Goal: Task Accomplishment & Management: Use online tool/utility

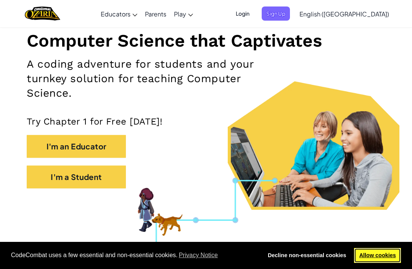
click at [385, 263] on link "Allow cookies" at bounding box center [377, 255] width 47 height 15
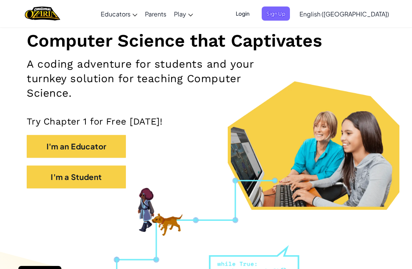
click at [90, 187] on button "I'm a Student" at bounding box center [76, 176] width 99 height 23
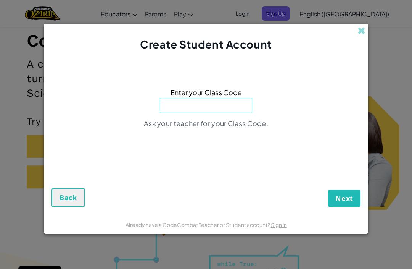
type input "B"
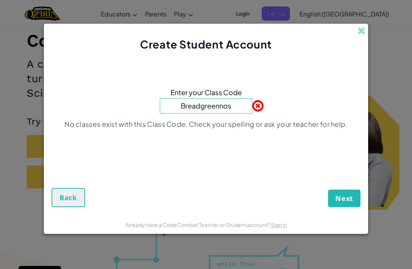
type input "Breadgreennose"
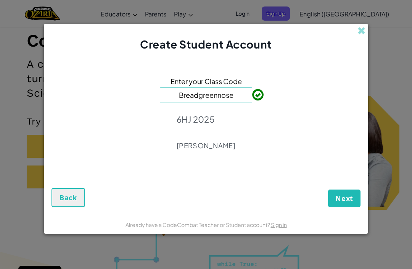
click at [353, 207] on button "Next" at bounding box center [344, 198] width 32 height 18
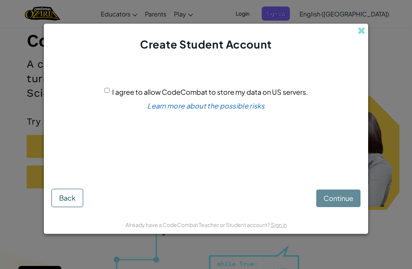
click at [101, 103] on div "I agree to allow CodeCombat to store my data on US servers. Learn more about th…" at bounding box center [206, 117] width 309 height 114
click at [109, 93] on input "I agree to allow CodeCombat to store my data on US servers." at bounding box center [107, 90] width 5 height 5
checkbox input "true"
click at [345, 202] on span "Continue" at bounding box center [339, 198] width 30 height 9
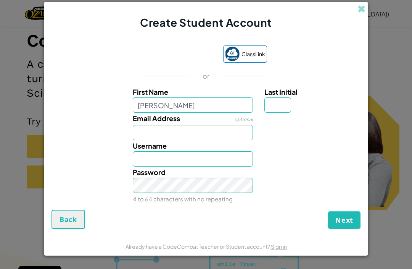
type input "[PERSON_NAME]"
click at [282, 113] on input "Last Initial" at bounding box center [278, 104] width 27 height 15
type input "[PERSON_NAME]"
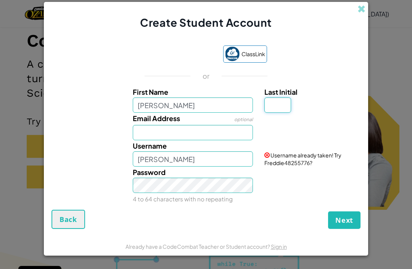
type input "r"
type input "R"
click at [339, 124] on div at bounding box center [312, 118] width 106 height 11
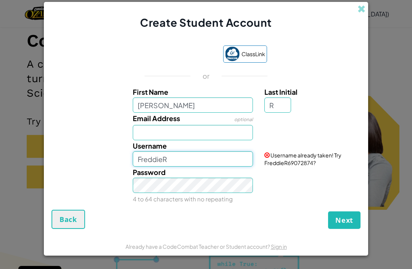
click at [198, 166] on input "FreddieR" at bounding box center [193, 158] width 121 height 15
type input "FreddieR047"
click at [337, 188] on div "Password 4 to 64 characters with no repeating" at bounding box center [206, 185] width 317 height 38
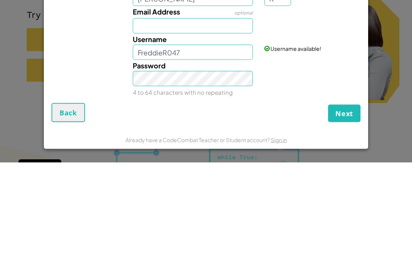
click at [335, 166] on div "Password 4 to 64 characters with no repeating" at bounding box center [206, 185] width 317 height 38
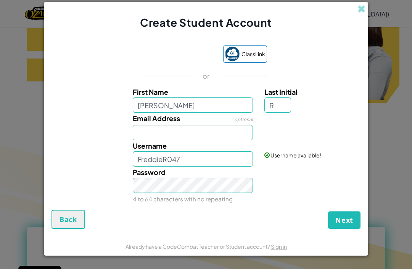
click at [342, 227] on button "Next" at bounding box center [344, 220] width 32 height 18
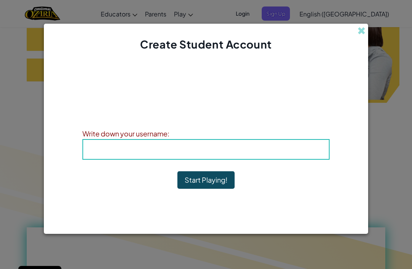
click at [212, 189] on button "Start Playing!" at bounding box center [205, 180] width 57 height 18
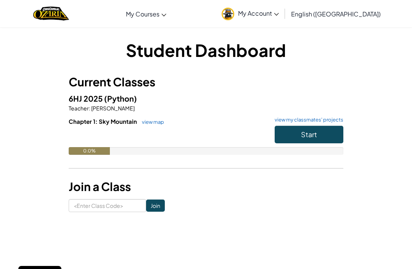
click at [324, 136] on button "Start" at bounding box center [309, 135] width 69 height 18
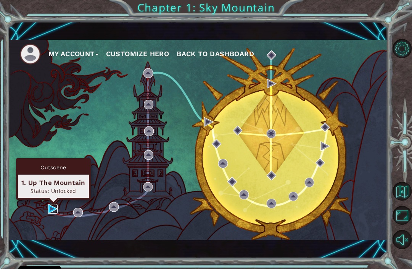
click at [53, 205] on img at bounding box center [53, 209] width 10 height 10
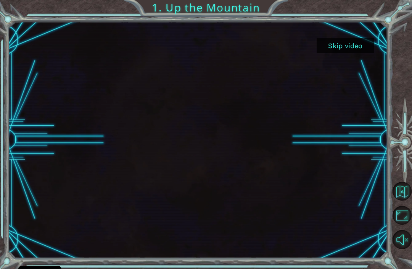
click at [354, 43] on button "Skip video" at bounding box center [345, 45] width 57 height 15
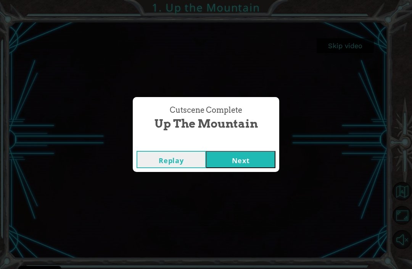
click at [245, 160] on button "Next" at bounding box center [240, 159] width 69 height 17
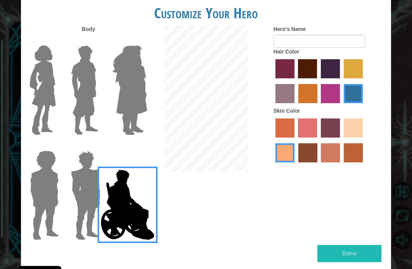
click at [93, 106] on img at bounding box center [85, 89] width 34 height 95
click at [98, 40] on input "Hero Lars" at bounding box center [98, 40] width 0 height 0
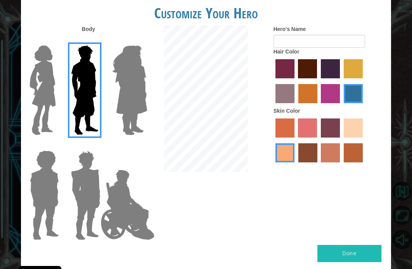
click at [83, 203] on img at bounding box center [85, 194] width 35 height 95
click at [98, 145] on input "Hero Garnet" at bounding box center [98, 145] width 0 height 0
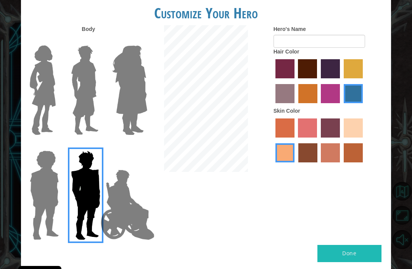
click at [86, 94] on img at bounding box center [85, 89] width 34 height 95
click at [98, 40] on input "Hero Lars" at bounding box center [98, 40] width 0 height 0
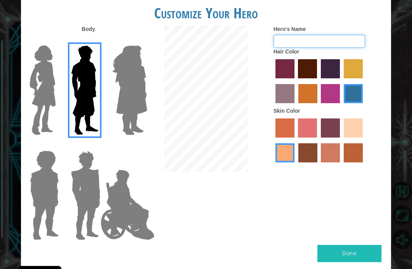
click at [338, 48] on input "Hero's Name" at bounding box center [320, 41] width 92 height 13
type input "[PERSON_NAME]"
click at [315, 77] on label "maroon hair color" at bounding box center [307, 68] width 19 height 19
click at [296, 81] on input "maroon hair color" at bounding box center [296, 81] width 0 height 0
radio input "true"
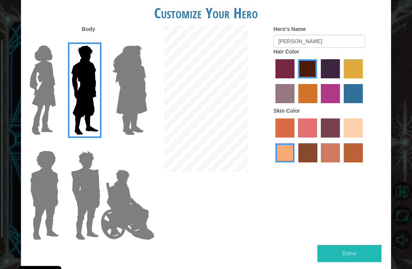
click at [344, 78] on label "tulip tree hair color" at bounding box center [353, 68] width 19 height 19
click at [341, 81] on input "tulip tree hair color" at bounding box center [341, 81] width 0 height 0
radio input "true"
click at [317, 70] on label "maroon hair color" at bounding box center [307, 68] width 19 height 19
click at [296, 81] on input "maroon hair color" at bounding box center [296, 81] width 0 height 0
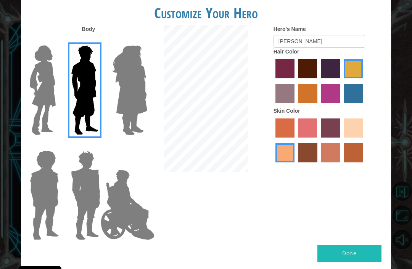
radio input "true"
click at [365, 246] on button "Done" at bounding box center [350, 253] width 64 height 17
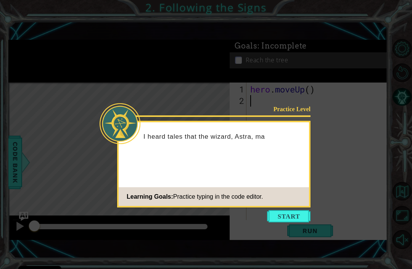
click at [298, 230] on icon at bounding box center [206, 134] width 412 height 269
click at [293, 217] on button "Start" at bounding box center [289, 216] width 44 height 12
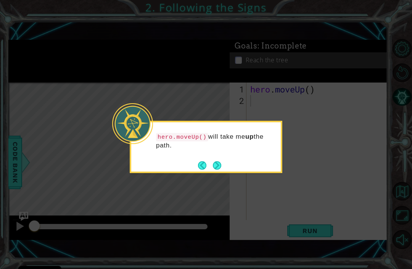
click at [219, 163] on button "Next" at bounding box center [217, 165] width 9 height 9
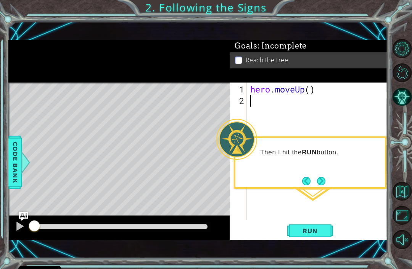
type textarea "h"
click at [319, 228] on span "Run" at bounding box center [310, 231] width 30 height 8
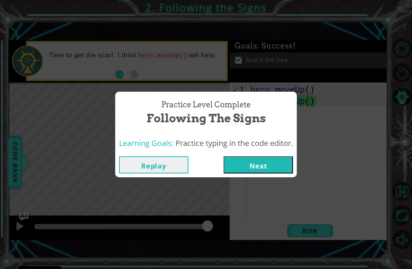
click at [277, 164] on button "Next" at bounding box center [258, 164] width 69 height 17
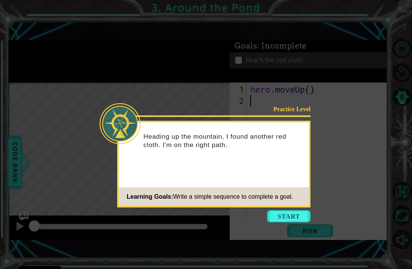
click at [292, 211] on button "Start" at bounding box center [289, 216] width 44 height 12
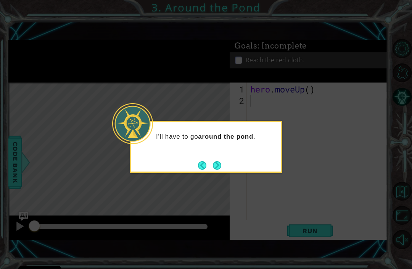
click at [218, 160] on footer at bounding box center [209, 165] width 23 height 11
click at [215, 165] on button "Next" at bounding box center [217, 165] width 8 height 8
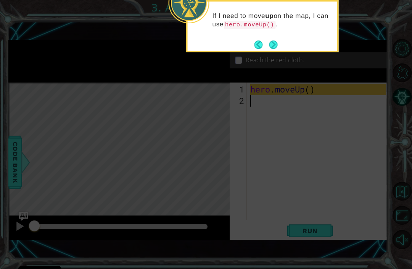
click at [277, 45] on button "Next" at bounding box center [273, 44] width 8 height 8
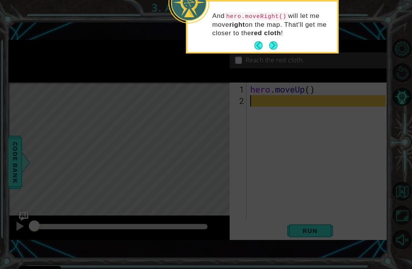
click at [275, 43] on button "Next" at bounding box center [273, 45] width 9 height 9
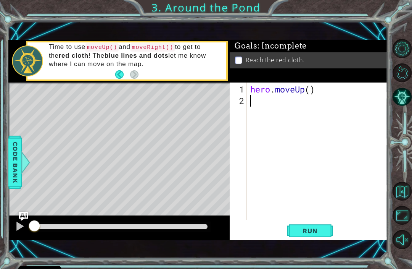
type textarea "h"
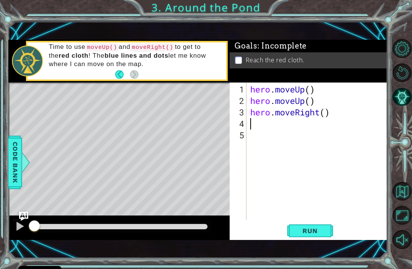
type textarea "h"
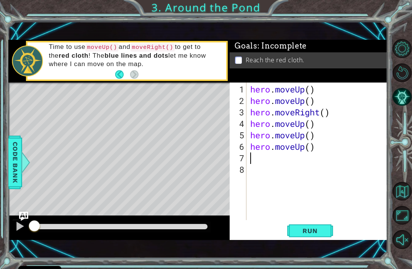
click at [309, 225] on button "Run" at bounding box center [310, 231] width 46 height 16
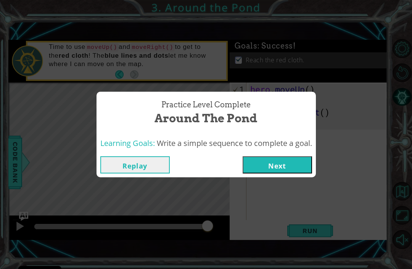
click at [300, 164] on button "Next" at bounding box center [277, 164] width 69 height 17
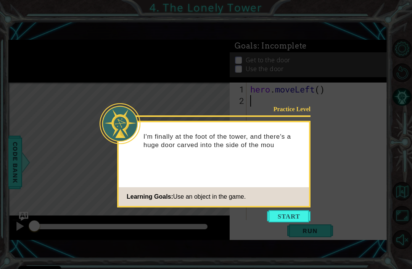
click at [295, 216] on button "Start" at bounding box center [289, 216] width 44 height 12
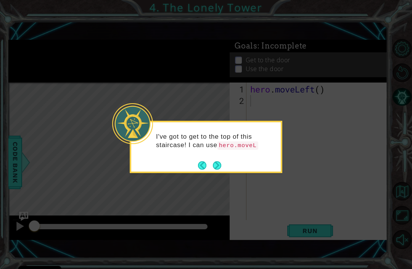
click at [217, 164] on button "Next" at bounding box center [217, 165] width 8 height 8
click at [220, 164] on button "Next" at bounding box center [217, 165] width 8 height 8
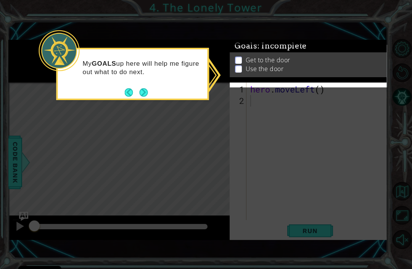
click at [143, 93] on button "Next" at bounding box center [143, 92] width 8 height 8
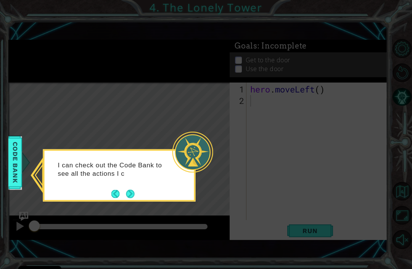
click at [143, 195] on div "I can check out the Code Bank to see all the actions I c" at bounding box center [119, 175] width 153 height 52
click at [134, 189] on button "Next" at bounding box center [131, 194] width 14 height 14
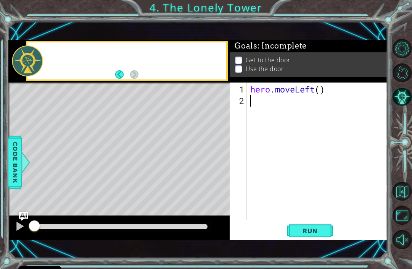
click at [131, 194] on div "Level Map" at bounding box center [184, 194] width 353 height 225
click at [16, 161] on span "Code Bank" at bounding box center [14, 162] width 12 height 47
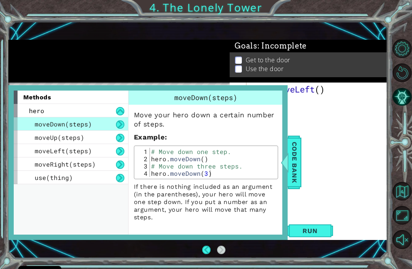
click at [293, 172] on span "Code Bank" at bounding box center [287, 162] width 12 height 47
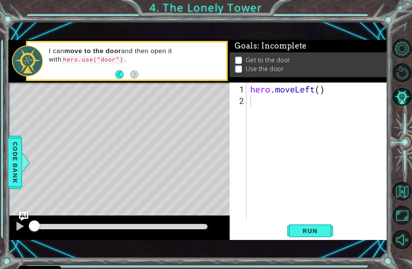
click at [119, 77] on button "Back" at bounding box center [122, 74] width 15 height 8
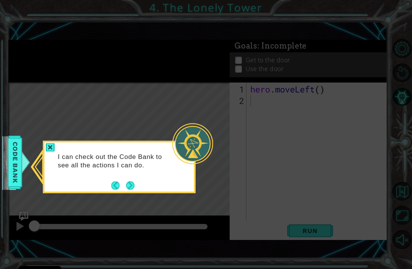
click at [132, 184] on button "Next" at bounding box center [130, 185] width 14 height 14
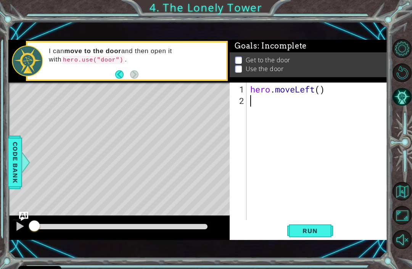
type textarea "h"
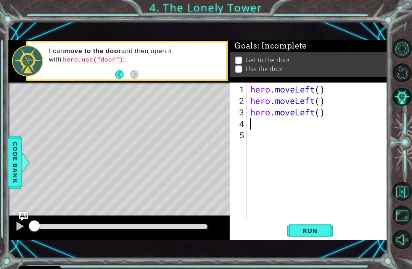
type textarea "h"
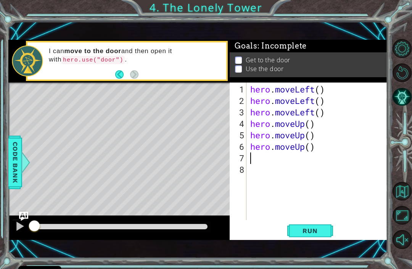
type textarea "h"
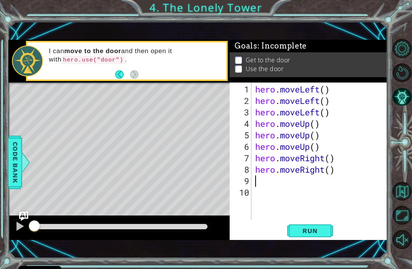
type textarea "h"
click at [325, 232] on span "Run" at bounding box center [310, 231] width 30 height 8
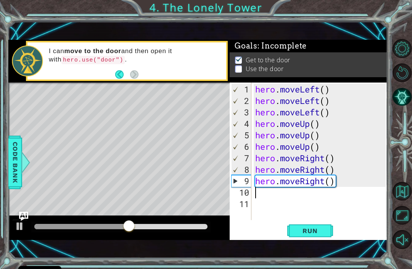
type textarea "h"
click at [322, 226] on button "Run" at bounding box center [310, 231] width 46 height 16
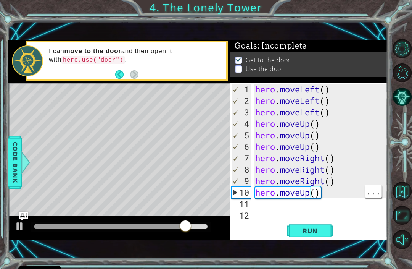
click at [311, 193] on div "hero . moveLeft ( ) hero . moveLeft ( ) hero . moveLeft ( ) hero . moveUp ( ) h…" at bounding box center [322, 164] width 136 height 160
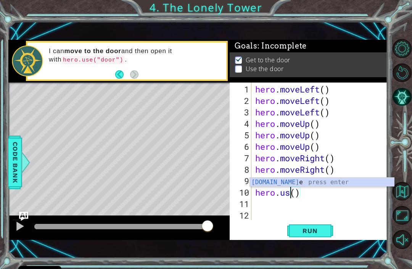
scroll to position [0, 2]
click at [300, 197] on div "hero . moveLeft ( ) hero . moveLeft ( ) hero . moveLeft ( ) hero . moveUp ( ) h…" at bounding box center [322, 164] width 136 height 160
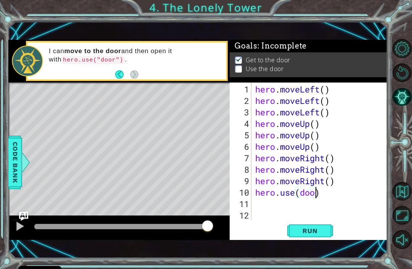
scroll to position [0, 3]
type textarea "hero.use(door)"
click at [319, 231] on span "Run" at bounding box center [310, 231] width 30 height 8
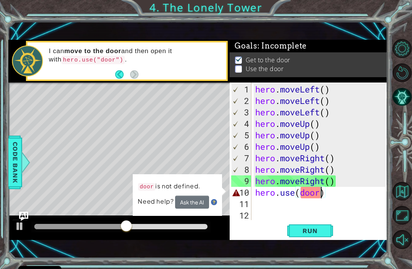
click at [198, 207] on button "Ask the AI" at bounding box center [192, 201] width 34 height 13
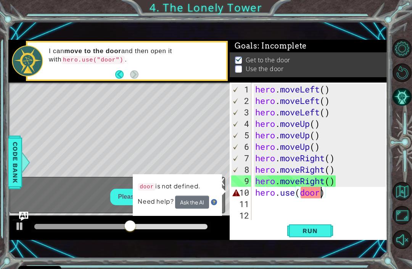
click at [200, 201] on button "Ask the AI" at bounding box center [192, 201] width 34 height 13
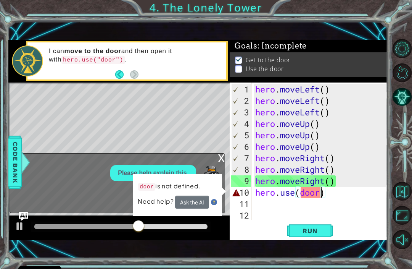
click at [197, 202] on button "Ask the AI" at bounding box center [192, 201] width 34 height 13
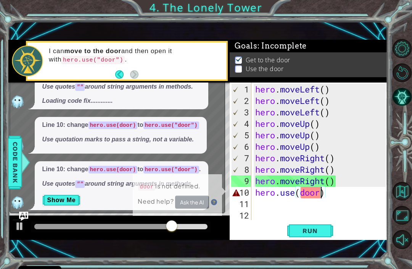
scroll to position [124, 0]
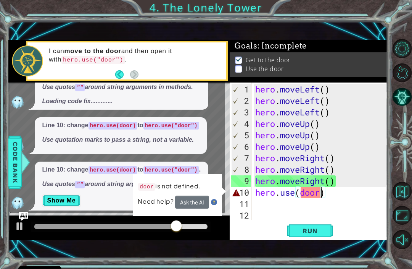
click at [59, 194] on button "Show Me" at bounding box center [61, 200] width 39 height 12
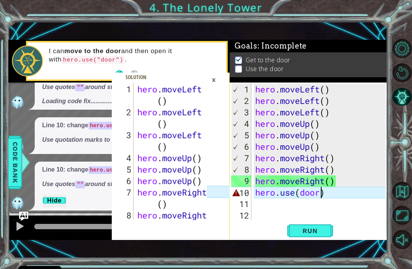
scroll to position [0, 0]
click at [337, 219] on div "hero . moveLeft ( ) hero . moveLeft ( ) hero . moveLeft ( ) hero . moveUp ( ) h…" at bounding box center [322, 164] width 136 height 160
click at [339, 180] on div "hero . moveLeft ( ) hero . moveLeft ( ) hero . moveLeft ( ) hero . moveUp ( ) h…" at bounding box center [322, 164] width 136 height 160
click at [318, 179] on div "hero . moveLeft ( ) hero . moveLeft ( ) hero . moveLeft ( ) hero . moveUp ( ) h…" at bounding box center [322, 164] width 136 height 160
click at [372, 146] on span "..." at bounding box center [373, 145] width 16 height 13
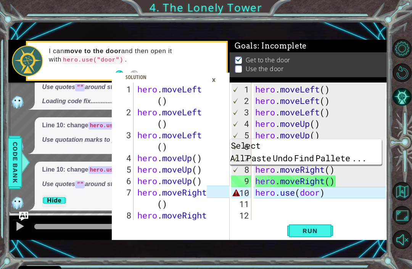
click at [318, 232] on span "Run" at bounding box center [310, 231] width 30 height 8
click at [55, 219] on div at bounding box center [119, 227] width 222 height 24
click at [215, 77] on div "×" at bounding box center [214, 79] width 12 height 13
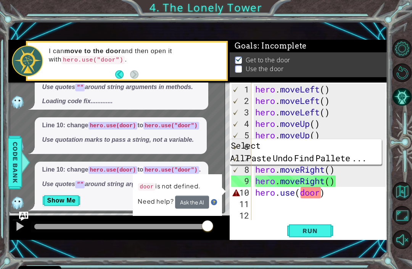
click at [17, 174] on span "Code Bank" at bounding box center [11, 162] width 12 height 47
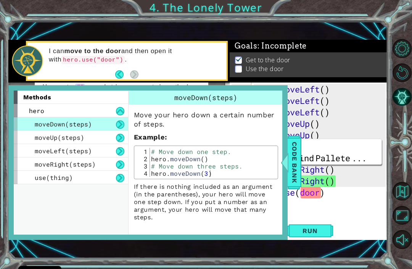
click at [14, 165] on div "moveRight(steps)" at bounding box center [71, 163] width 115 height 13
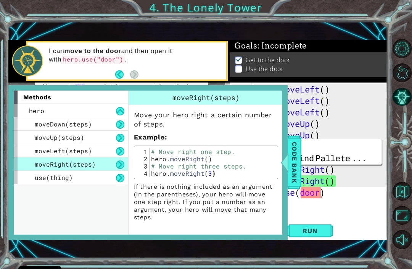
click at [289, 166] on div at bounding box center [287, 162] width 10 height 23
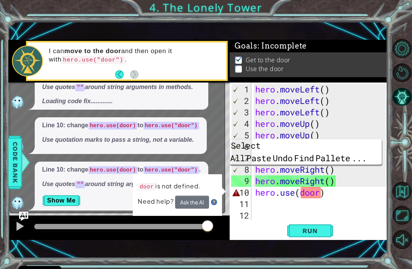
click at [24, 216] on img "Ask AI" at bounding box center [23, 215] width 9 height 9
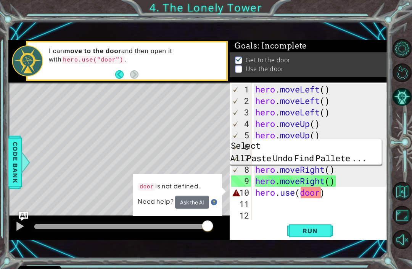
click at [24, 214] on img "Ask AI" at bounding box center [23, 215] width 9 height 9
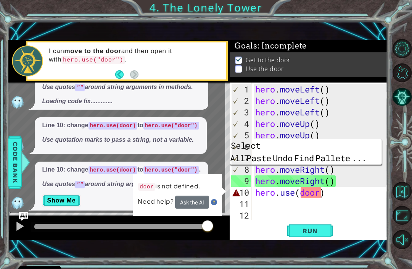
click at [58, 199] on button "Show Me" at bounding box center [61, 200] width 39 height 12
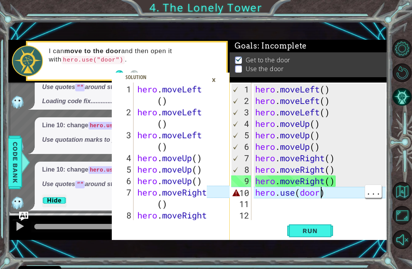
click at [324, 197] on div "hero . moveLeft ( ) hero . moveLeft ( ) hero . moveLeft ( ) hero . moveUp ( ) h…" at bounding box center [322, 164] width 136 height 160
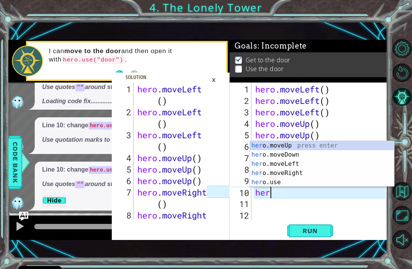
type textarea "h"
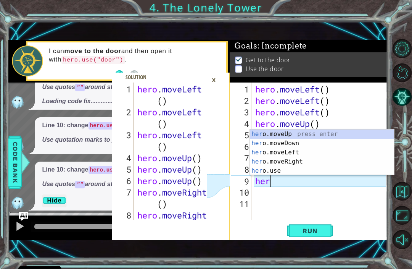
type textarea "h"
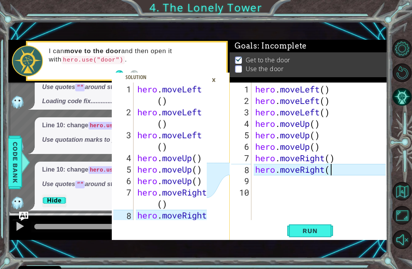
type textarea "hero.moveRigh"
click at [32, 179] on div "Line 10: change hero.use(door) to hero.use("door") . Use quotes "" around strin…" at bounding box center [115, 185] width 211 height 49
click at [407, 76] on button "Restart Level" at bounding box center [402, 72] width 19 height 19
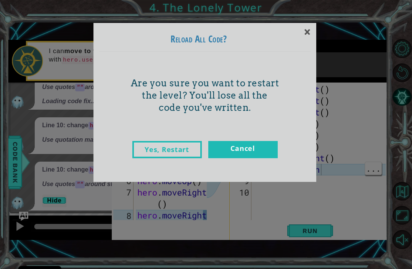
click at [269, 144] on link "Cancel" at bounding box center [242, 149] width 69 height 17
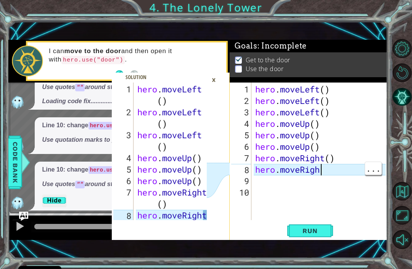
click at [323, 230] on span "Run" at bounding box center [310, 231] width 30 height 8
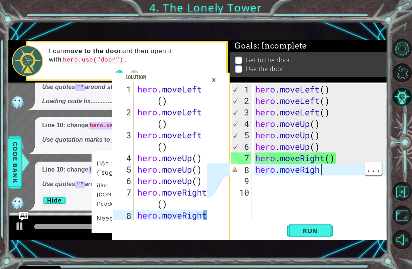
click at [218, 80] on div "×" at bounding box center [214, 79] width 12 height 13
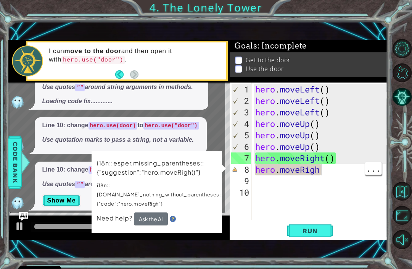
click at [26, 213] on img "Ask AI" at bounding box center [23, 215] width 9 height 9
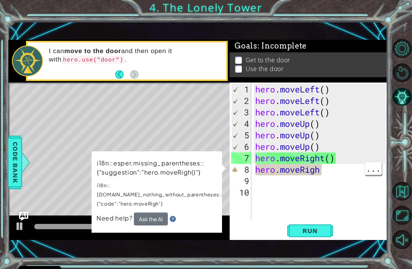
click at [311, 231] on span "Run" at bounding box center [310, 231] width 30 height 8
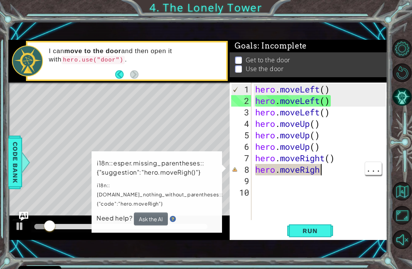
click at [402, 76] on button "Restart Level" at bounding box center [402, 72] width 19 height 19
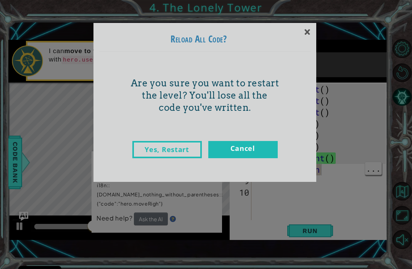
click at [184, 148] on link "Yes, Restart" at bounding box center [166, 149] width 69 height 17
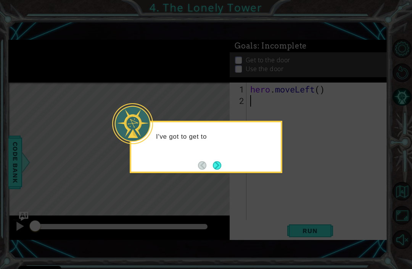
click at [217, 161] on button "Next" at bounding box center [217, 165] width 9 height 9
click at [203, 161] on button "Back" at bounding box center [205, 165] width 15 height 8
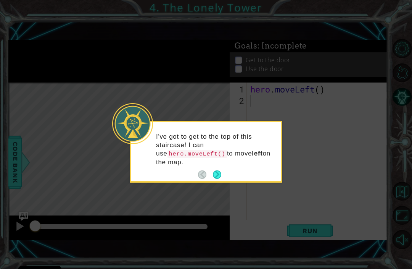
click at [221, 178] on button "Next" at bounding box center [217, 174] width 8 height 8
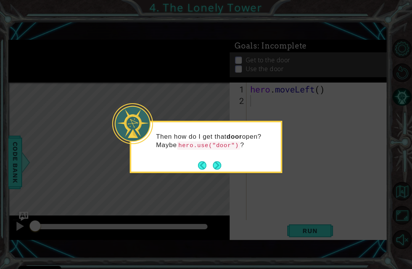
click at [217, 164] on button "Next" at bounding box center [217, 165] width 8 height 8
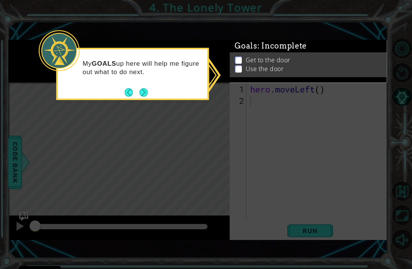
click at [147, 88] on button "Next" at bounding box center [143, 92] width 8 height 8
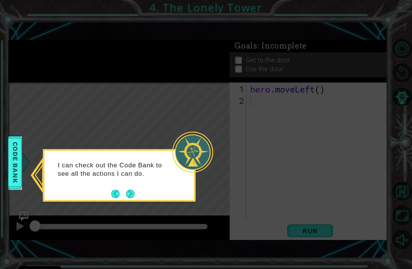
click at [135, 193] on button "Next" at bounding box center [131, 194] width 10 height 10
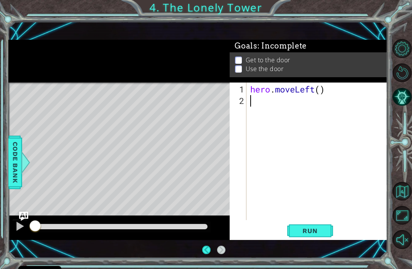
click at [16, 166] on span "Code Bank" at bounding box center [13, 162] width 12 height 47
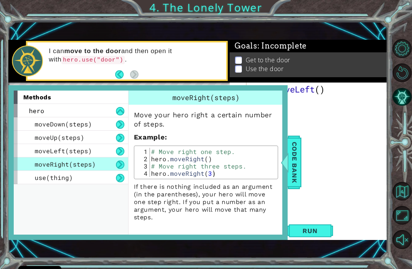
click at [293, 172] on span "Code Bank" at bounding box center [288, 162] width 12 height 47
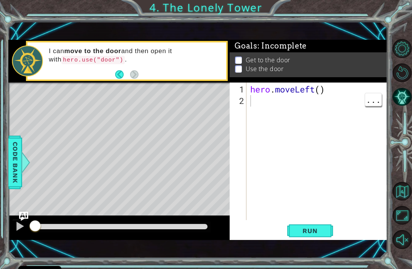
click at [120, 76] on button "Back" at bounding box center [122, 74] width 15 height 8
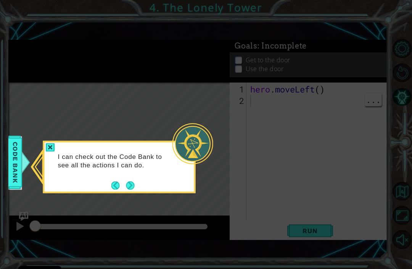
click at [132, 181] on button "Next" at bounding box center [130, 185] width 11 height 11
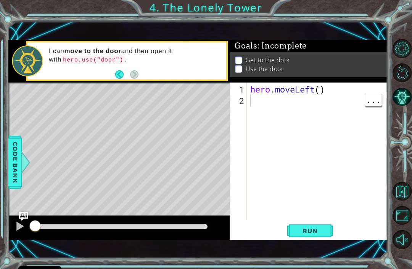
click at [316, 237] on button "Run" at bounding box center [310, 231] width 46 height 16
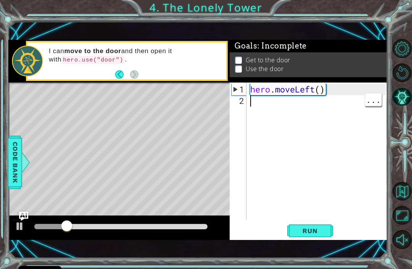
type textarea "h"
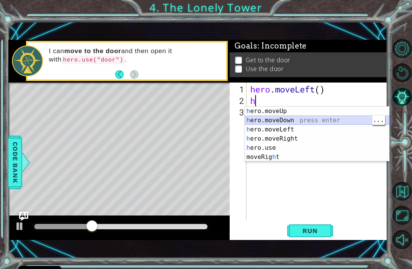
click at [309, 124] on div "h ero.moveUp press enter h ero.moveDown press enter h ero.moveLeft press enter …" at bounding box center [317, 142] width 144 height 73
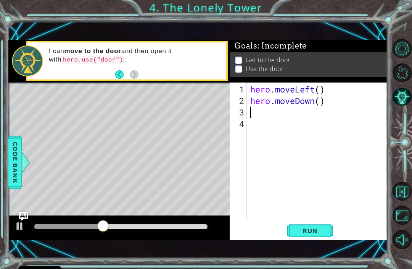
type textarea "hero.moveDown()"
click at [402, 77] on button "Restart Level" at bounding box center [402, 72] width 19 height 19
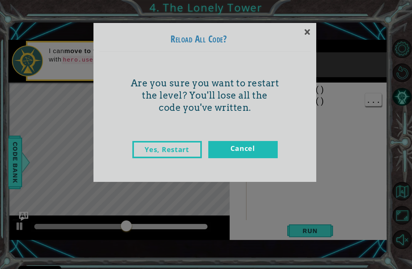
click at [263, 141] on link "Cancel" at bounding box center [242, 149] width 69 height 17
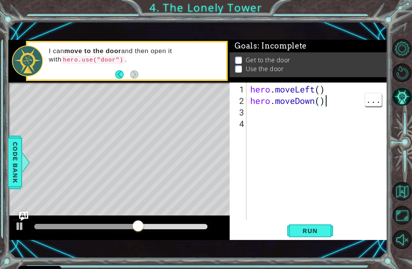
click at [330, 96] on div "hero . moveLeft ( ) hero . moveDown ( )" at bounding box center [319, 164] width 141 height 160
click at [403, 76] on button "Restart Level" at bounding box center [402, 72] width 19 height 19
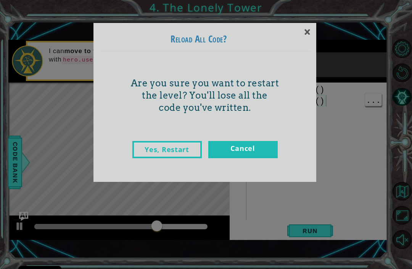
click at [132, 143] on link "Yes, Restart" at bounding box center [166, 149] width 69 height 17
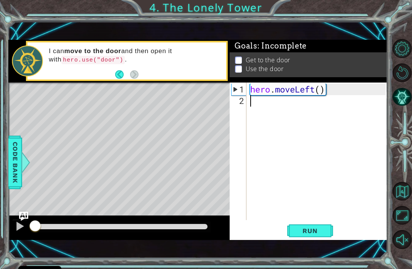
type textarea "h"
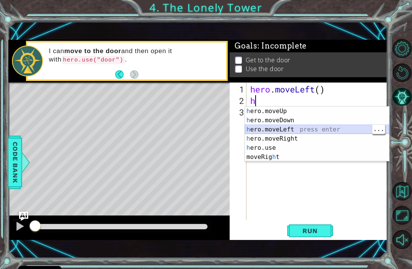
click at [302, 127] on div "h ero.moveUp press enter h ero.moveDown press enter h ero.moveLeft press enter …" at bounding box center [317, 142] width 144 height 73
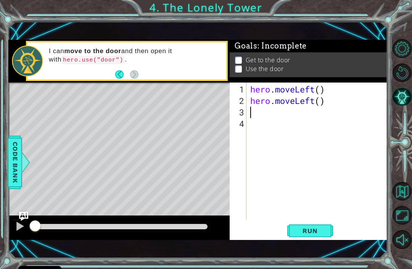
type textarea "h"
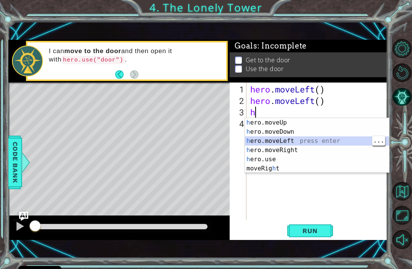
click at [302, 140] on div "h ero.moveUp press enter h ero.moveDown press enter h ero.moveLeft press enter …" at bounding box center [317, 154] width 144 height 73
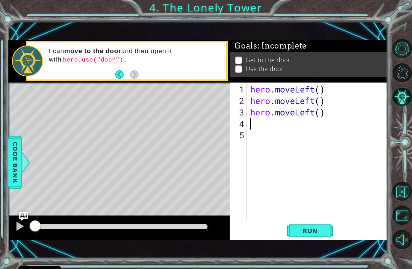
type textarea "h"
click at [308, 127] on div "hero . moveLeft ( ) hero . moveLeft ( ) hero . moveLeft ( ) hero . moveUp ( )" at bounding box center [319, 164] width 141 height 160
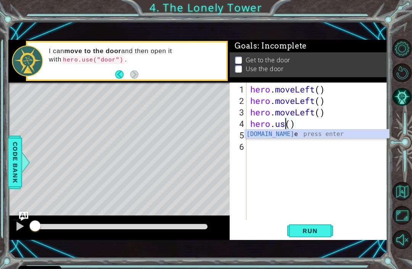
scroll to position [0, 2]
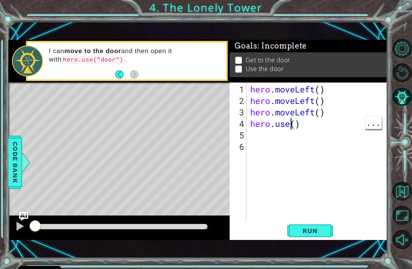
click at [291, 124] on div "hero . moveLeft ( ) hero . moveLeft ( ) hero . moveLeft ( ) hero . use ( )" at bounding box center [319, 164] width 141 height 160
click at [295, 120] on div "hero . moveLeft ( ) hero . moveLeft ( ) hero . moveLeft ( ) hero . use ( )" at bounding box center [319, 164] width 141 height 160
click at [313, 228] on span "Run" at bounding box center [310, 231] width 30 height 8
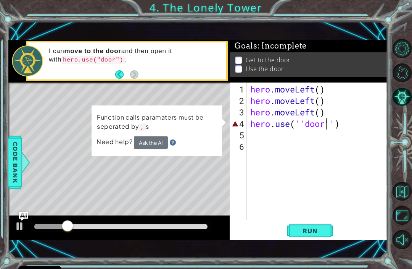
click at [154, 143] on button "Ask the AI" at bounding box center [151, 142] width 34 height 14
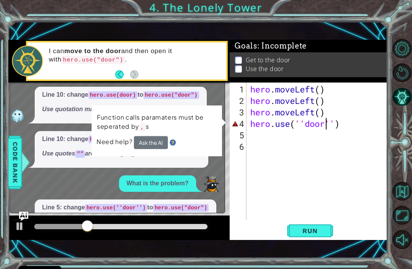
scroll to position [160, 0]
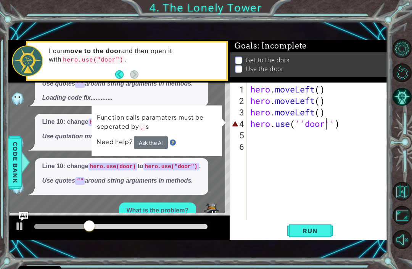
click at [21, 215] on img "Ask AI" at bounding box center [23, 215] width 9 height 9
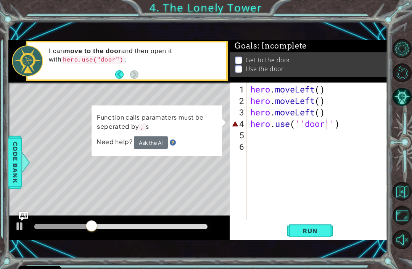
click at [23, 213] on img "Ask AI" at bounding box center [23, 215] width 9 height 9
click at [335, 122] on div "hero . moveLeft ( ) hero . moveLeft ( ) hero . moveLeft ( ) hero . use ( '' doo…" at bounding box center [319, 164] width 141 height 160
click at [331, 124] on div "hero . moveLeft ( ) hero . moveLeft ( ) hero . moveLeft ( ) hero . use ( '' doo…" at bounding box center [319, 164] width 141 height 160
click at [332, 122] on div "hero . moveLeft ( ) hero . moveLeft ( ) hero . moveLeft ( ) hero . use ( '' doo…" at bounding box center [319, 164] width 141 height 160
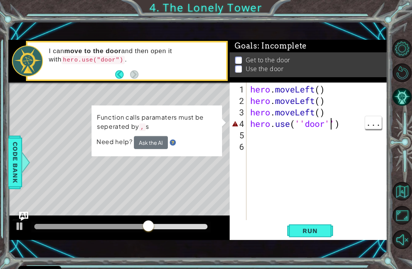
click at [332, 121] on div "hero . moveLeft ( ) hero . moveLeft ( ) hero . moveLeft ( ) hero . use ( '' doo…" at bounding box center [319, 164] width 141 height 160
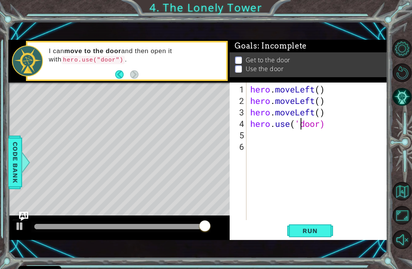
type textarea "hero.use(door)"
click at [321, 231] on span "Run" at bounding box center [310, 231] width 30 height 8
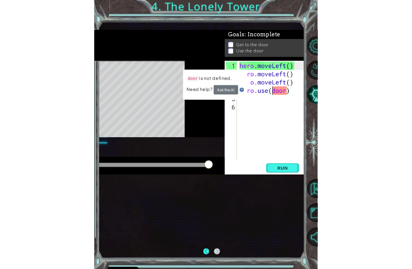
scroll to position [19, 0]
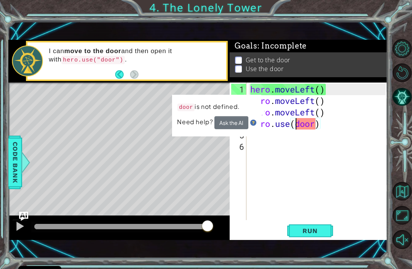
click at [401, 77] on button "Restart Level" at bounding box center [402, 72] width 19 height 19
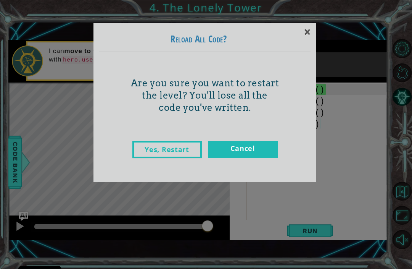
click at [173, 145] on link "Yes, Restart" at bounding box center [166, 149] width 69 height 17
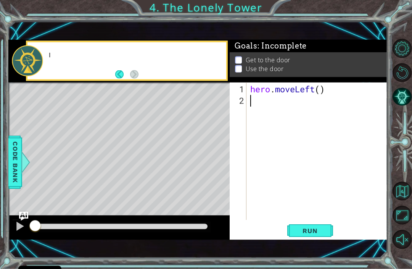
scroll to position [0, 0]
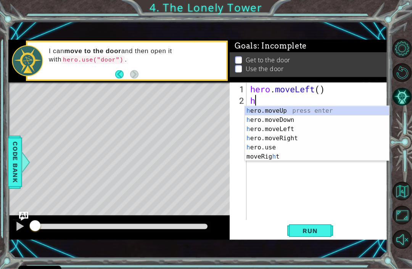
type textarea "h"
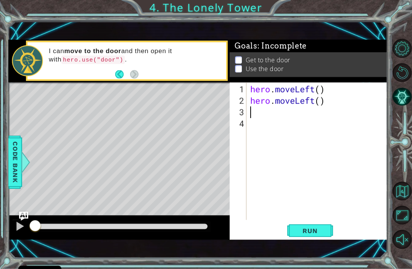
type textarea "h"
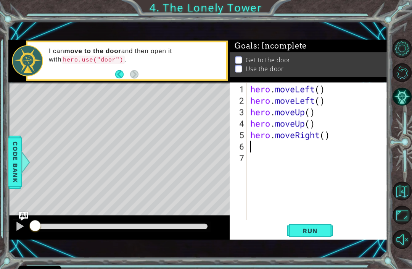
type textarea "h"
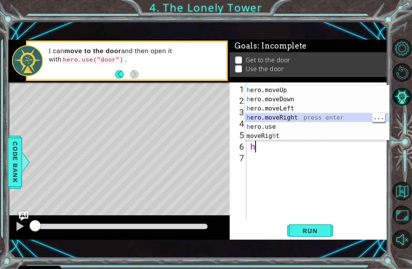
click at [271, 116] on div "h ero.moveUp press enter h ero.moveDown press enter h ero.moveLeft press enter …" at bounding box center [317, 121] width 144 height 73
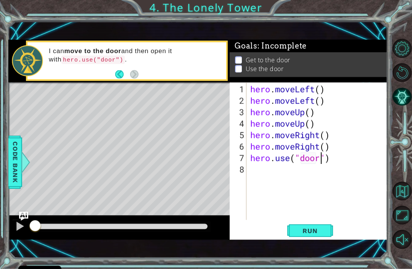
scroll to position [0, 3]
type textarea "hero.use("door")"
click at [324, 227] on span "Run" at bounding box center [310, 231] width 30 height 8
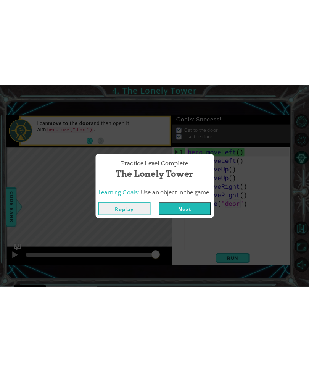
scroll to position [0, 0]
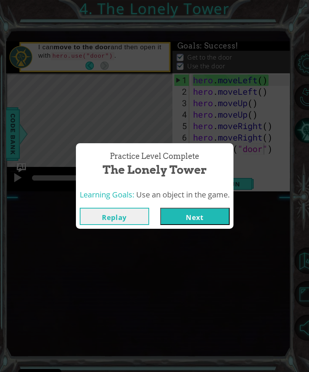
click at [190, 210] on button "Next" at bounding box center [194, 216] width 69 height 17
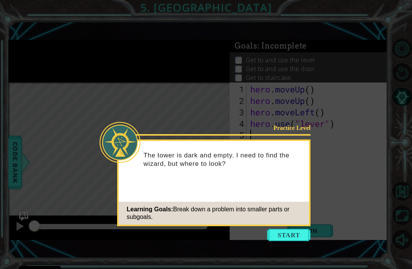
scroll to position [18, 0]
click at [291, 206] on div "Practice Level The tower is dark and empty. I need to find the wizard, but wher…" at bounding box center [214, 182] width 194 height 87
click at [290, 229] on button "Start" at bounding box center [289, 235] width 44 height 12
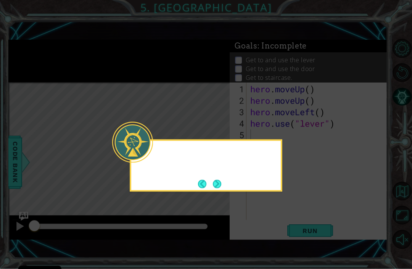
scroll to position [19, 0]
click at [275, 152] on div "Hm... let's break down this problem into smaller parts." at bounding box center [206, 163] width 150 height 39
click at [217, 178] on button "Next" at bounding box center [217, 184] width 12 height 12
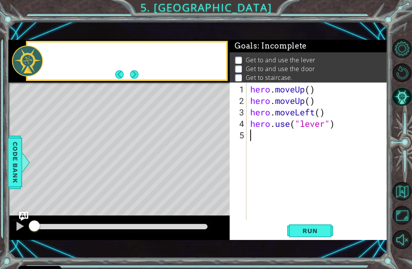
scroll to position [18, 0]
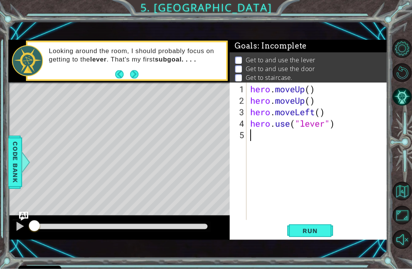
click at [316, 228] on span "Run" at bounding box center [310, 231] width 30 height 8
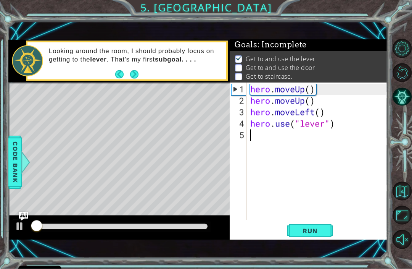
scroll to position [2, 0]
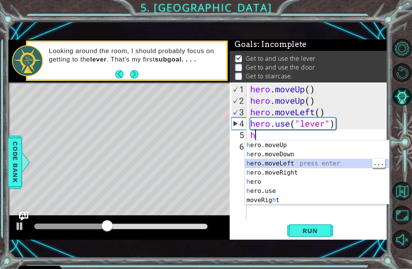
type textarea "h"
click at [315, 232] on span "Run" at bounding box center [310, 231] width 30 height 8
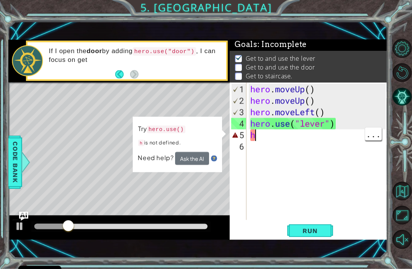
click at [257, 137] on div "hero . moveUp ( ) hero . moveUp ( ) hero . moveLeft ( ) hero . use ( "lever" ) h" at bounding box center [319, 164] width 141 height 160
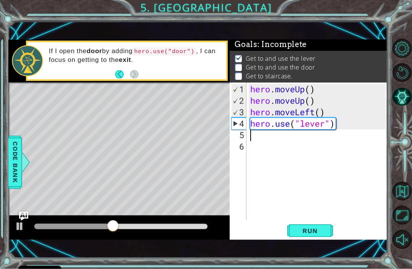
type textarea "h"
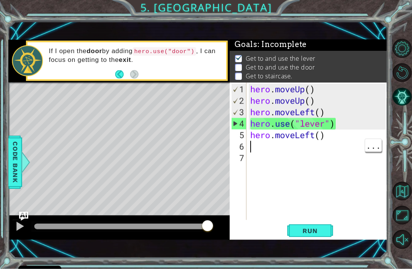
type textarea "h"
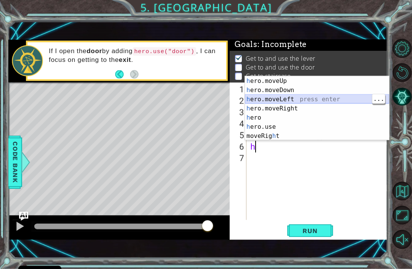
click at [305, 102] on div "h ero.moveUp press enter h ero.moveDown press enter h ero.moveLeft press enter …" at bounding box center [317, 117] width 144 height 82
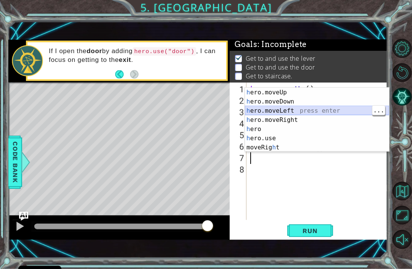
type textarea "h"
click at [309, 107] on div "h ero.moveUp press enter h ero.moveDown press enter h ero.moveLeft press enter …" at bounding box center [317, 129] width 144 height 82
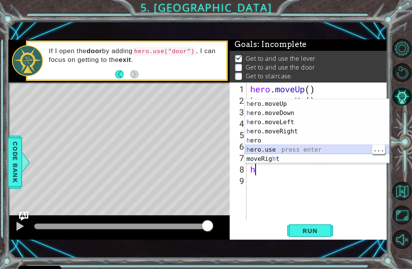
click at [302, 149] on div "h ero.moveUp press enter h ero.moveDown press enter h ero.moveLeft press enter …" at bounding box center [317, 140] width 144 height 82
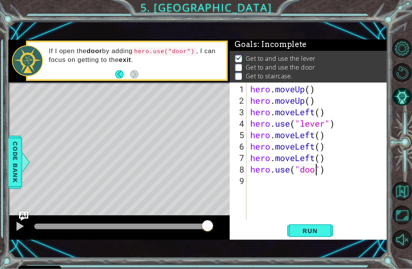
scroll to position [0, 3]
click at [318, 228] on span "Run" at bounding box center [310, 231] width 30 height 8
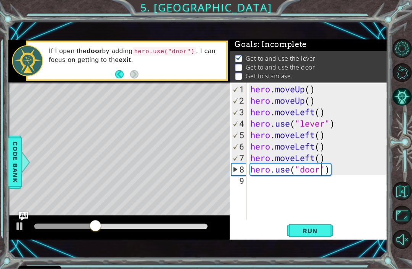
type textarea "hero.moveLeft()"
click at [406, 77] on button "Restart Level" at bounding box center [402, 72] width 19 height 19
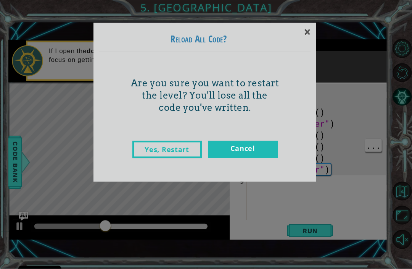
scroll to position [19, 0]
click at [180, 145] on link "Yes, Restart" at bounding box center [166, 149] width 69 height 17
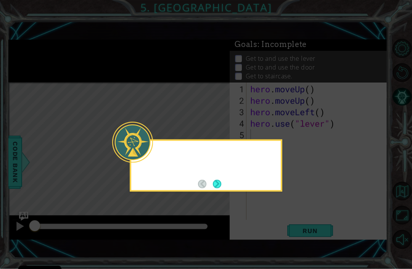
scroll to position [0, 0]
click at [216, 180] on button "Next" at bounding box center [217, 184] width 8 height 8
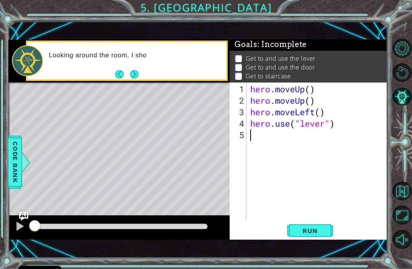
click at [318, 227] on span "Run" at bounding box center [310, 231] width 30 height 8
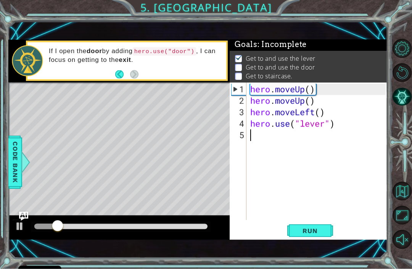
type textarea "h"
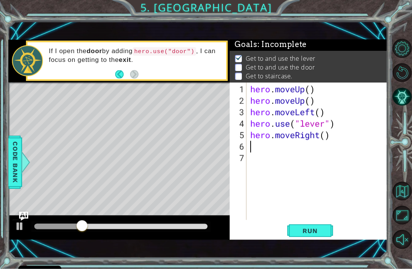
type textarea "h"
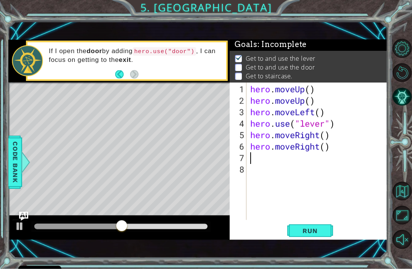
type textarea "h"
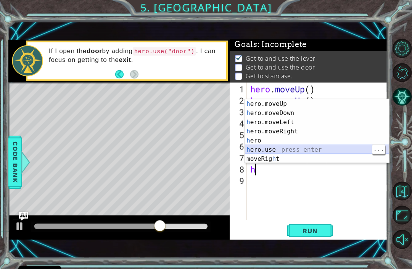
click at [306, 151] on div "h ero.moveUp press enter h ero.moveDown press enter h ero.moveLeft press enter …" at bounding box center [317, 140] width 144 height 82
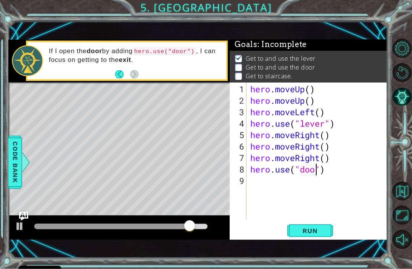
scroll to position [0, 3]
type textarea "hero.use("door")"
click at [322, 234] on span "Run" at bounding box center [310, 231] width 30 height 8
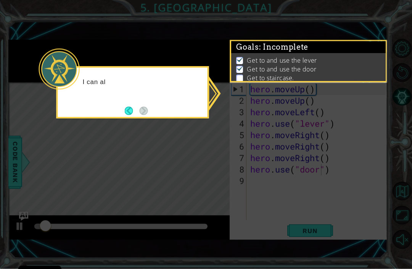
scroll to position [19, 0]
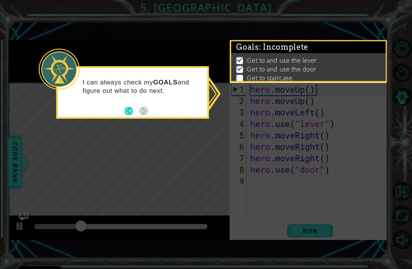
click at [189, 78] on p "I can always check my GOALS and figure out what to do next." at bounding box center [142, 86] width 119 height 17
click at [211, 45] on icon at bounding box center [206, 134] width 412 height 269
click at [148, 91] on div "I can always check my GOALS and figure out what to do next." at bounding box center [132, 92] width 153 height 52
click at [127, 106] on button "Back" at bounding box center [132, 110] width 15 height 8
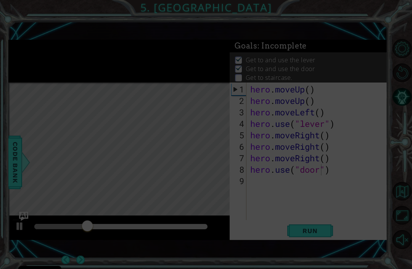
scroll to position [18, 0]
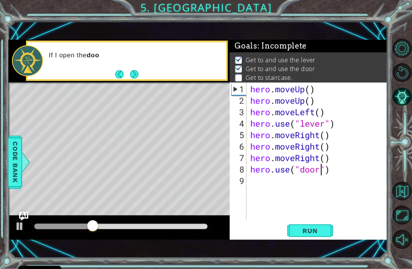
click at [138, 70] on button "Next" at bounding box center [134, 74] width 8 height 8
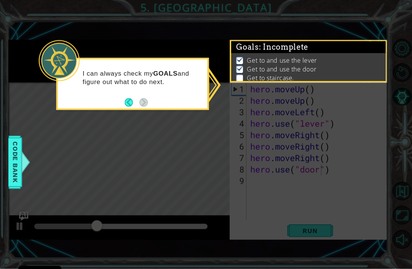
scroll to position [19, 0]
click at [148, 84] on div "I can always check my GOALS and figure out what to do next." at bounding box center [132, 84] width 153 height 52
click at [245, 78] on li "Get to staircase." at bounding box center [309, 78] width 147 height 9
click at [240, 62] on img at bounding box center [240, 59] width 8 height 6
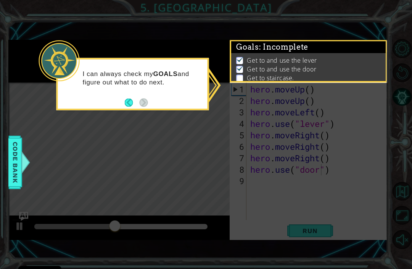
click at [126, 98] on button "Back" at bounding box center [132, 102] width 15 height 8
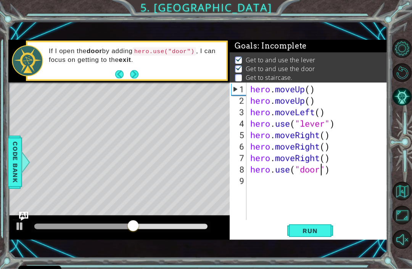
scroll to position [0, 0]
type textarea "h"
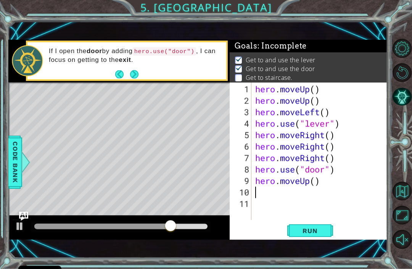
type textarea "h"
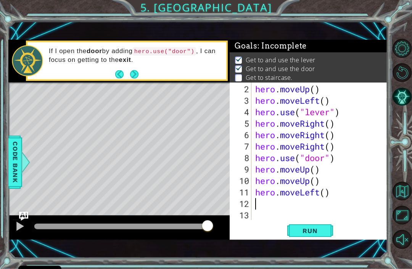
scroll to position [11, 0]
type textarea "h"
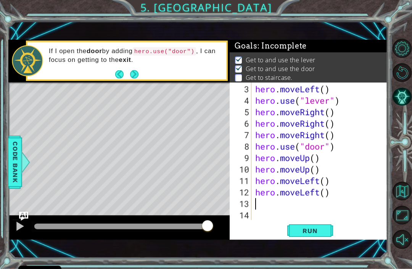
scroll to position [23, 0]
type textarea "h"
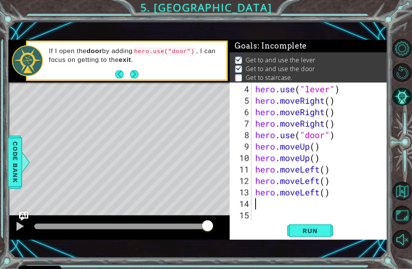
type textarea "h"
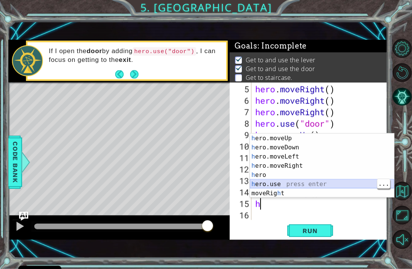
click at [319, 183] on div "h ero.moveUp press enter h ero.moveDown press enter h ero.moveLeft press enter …" at bounding box center [322, 175] width 144 height 82
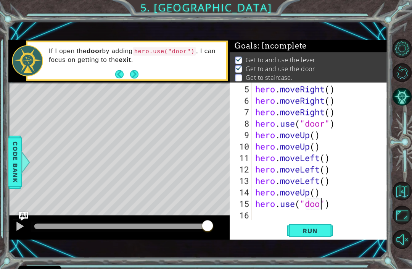
scroll to position [0, 3]
type textarea "hero.use("door")"
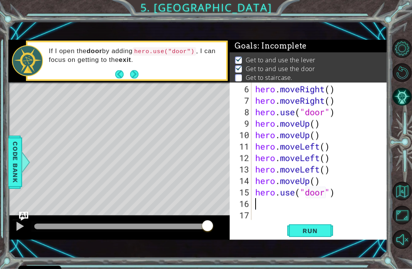
scroll to position [57, 0]
click at [313, 229] on span "Run" at bounding box center [310, 231] width 30 height 8
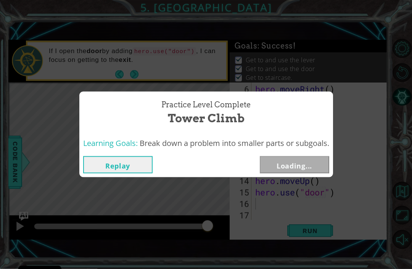
scroll to position [19, 0]
click at [309, 164] on button "Next" at bounding box center [294, 164] width 69 height 17
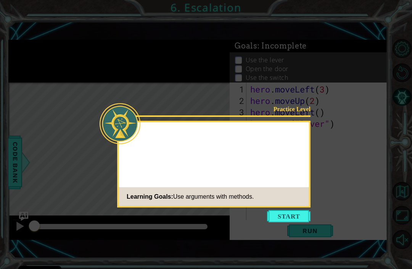
scroll to position [18, 0]
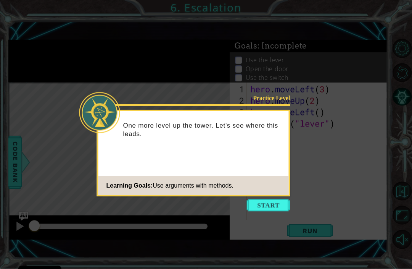
click at [271, 199] on button "Start" at bounding box center [269, 205] width 44 height 12
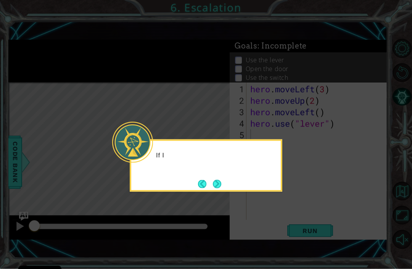
scroll to position [19, 0]
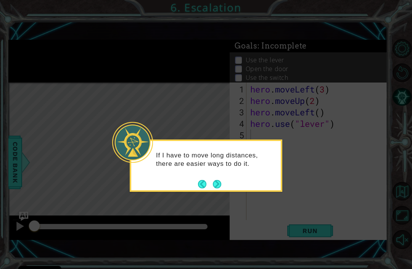
click at [219, 178] on button "Next" at bounding box center [216, 183] width 11 height 11
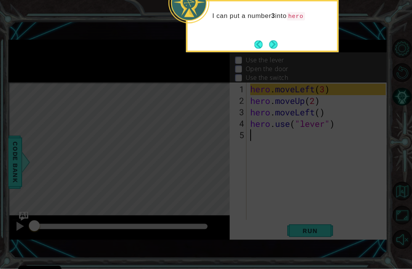
click at [269, 40] on button "Next" at bounding box center [273, 44] width 8 height 8
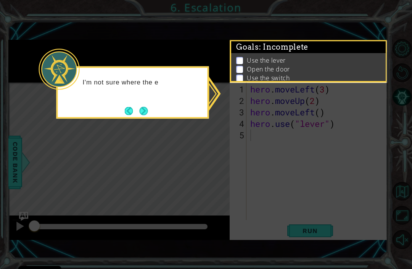
click at [148, 106] on button "Next" at bounding box center [143, 110] width 9 height 9
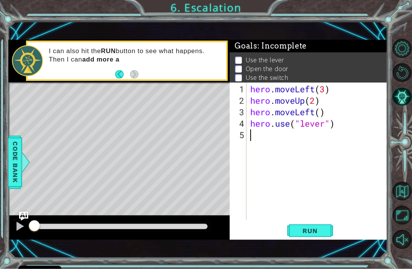
click at [319, 228] on span "Run" at bounding box center [310, 231] width 30 height 8
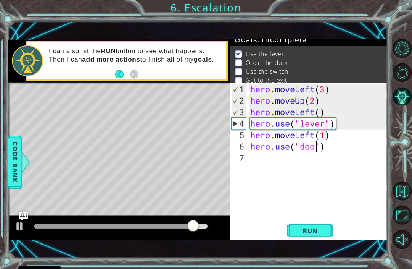
scroll to position [0, 3]
type textarea "hero.use("door")"
click at [319, 228] on span "Run" at bounding box center [310, 231] width 30 height 8
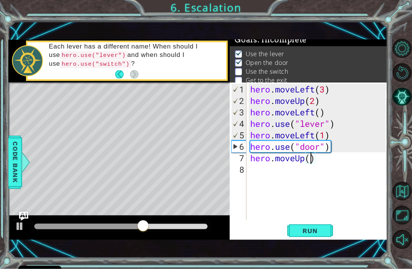
scroll to position [0, 3]
type textarea "hero.moveUp(3)"
click at [325, 231] on span "Run" at bounding box center [310, 231] width 30 height 8
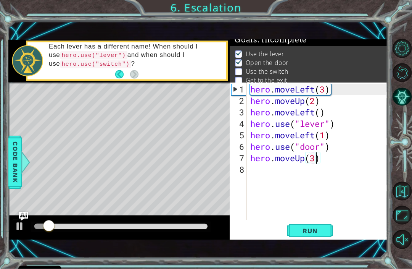
scroll to position [0, 0]
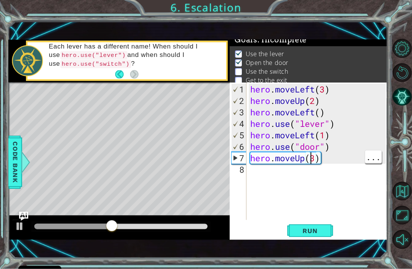
click at [311, 159] on div "hero . moveLeft ( 3 ) hero . moveUp ( 2 ) hero . moveLeft ( ) hero . use ( "lev…" at bounding box center [319, 164] width 141 height 160
click at [313, 158] on div "hero . moveLeft ( 3 ) hero . moveUp ( 2 ) hero . moveLeft ( ) hero . use ( "lev…" at bounding box center [319, 164] width 141 height 160
click at [317, 154] on div "hero . moveLeft ( 3 ) hero . moveUp ( 2 ) hero . moveLeft ( ) hero . use ( "lev…" at bounding box center [319, 164] width 141 height 160
type textarea "hero.moveUp(2)"
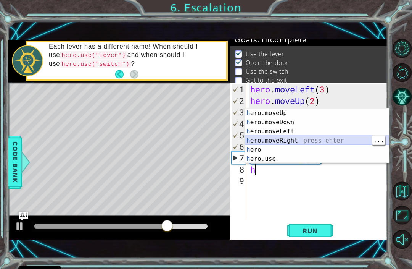
click at [337, 141] on div "h ero.moveUp press enter h ero.moveDown press enter h ero.moveLeft press enter …" at bounding box center [317, 144] width 144 height 73
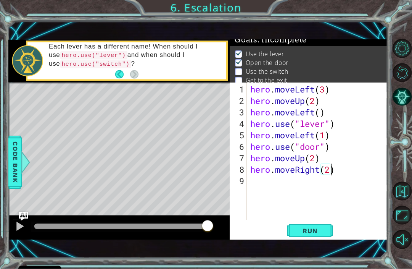
scroll to position [0, 3]
type textarea "hero.moveRight(2)"
click at [321, 232] on span "Run" at bounding box center [310, 231] width 30 height 8
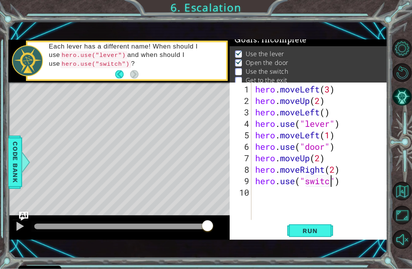
scroll to position [0, 4]
type textarea "hero.use("switch")"
click at [318, 233] on span "Run" at bounding box center [310, 231] width 30 height 8
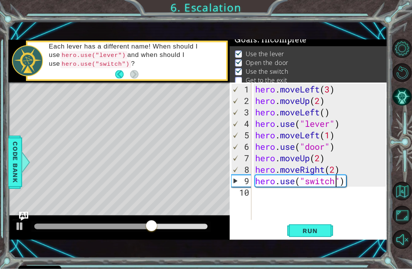
scroll to position [0, 0]
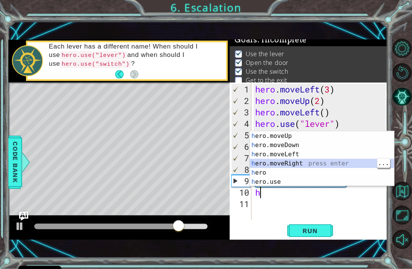
type textarea "hero.moveRight(1)"
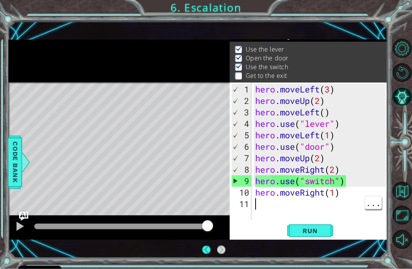
scroll to position [8, 0]
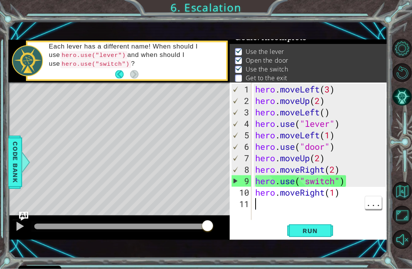
click at [262, 206] on div "hero . moveLeft ( 3 ) hero . moveUp ( 2 ) hero . moveLeft ( ) hero . use ( "lev…" at bounding box center [322, 164] width 136 height 160
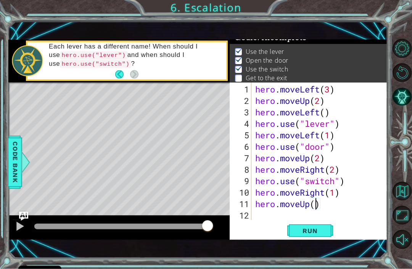
scroll to position [0, 3]
type textarea "hero.moveUp(2)"
click at [311, 229] on span "Run" at bounding box center [310, 231] width 30 height 8
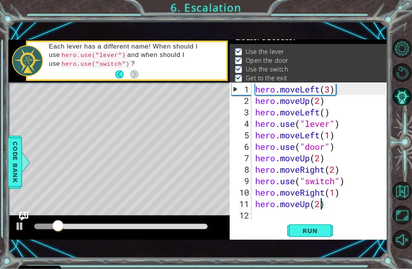
scroll to position [0, 0]
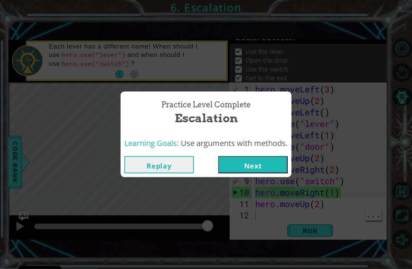
click at [262, 160] on button "Next" at bounding box center [252, 164] width 69 height 17
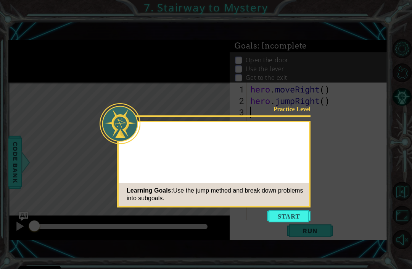
scroll to position [18, 0]
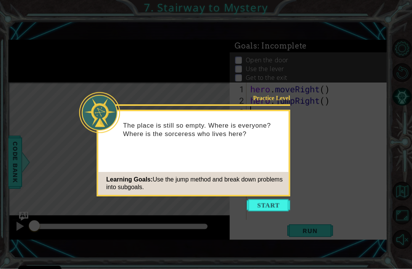
click at [274, 199] on button "Start" at bounding box center [269, 205] width 44 height 12
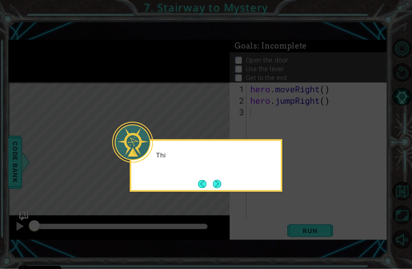
scroll to position [19, 0]
click at [216, 180] on button "Next" at bounding box center [217, 184] width 8 height 8
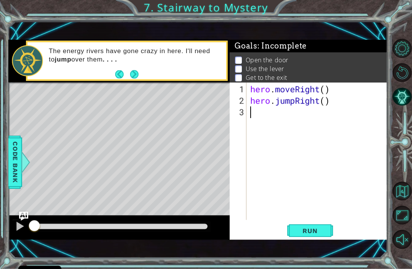
click at [141, 75] on div "The energy rivers have gone crazy in here. I'll need to jump over them . . . ." at bounding box center [135, 60] width 183 height 35
click at [139, 75] on button "Next" at bounding box center [134, 74] width 8 height 8
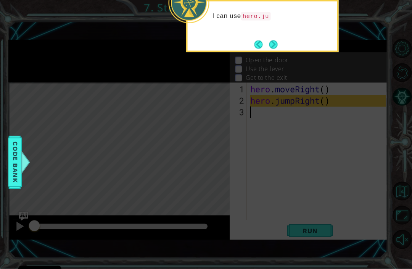
click at [275, 39] on button "Next" at bounding box center [273, 44] width 11 height 11
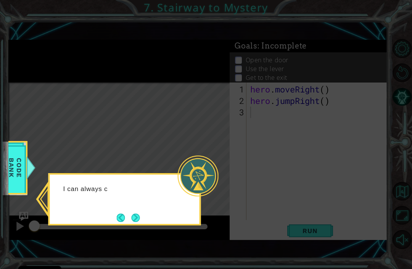
click at [138, 213] on button "Next" at bounding box center [135, 217] width 8 height 8
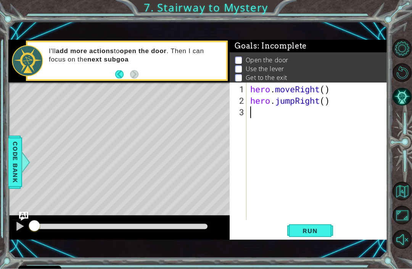
click at [316, 228] on span "Run" at bounding box center [310, 231] width 30 height 8
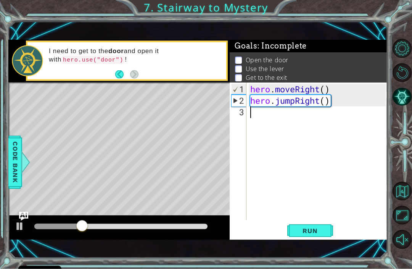
type textarea "h"
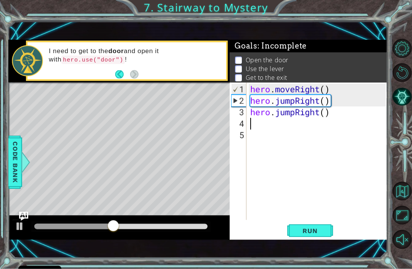
type textarea "h"
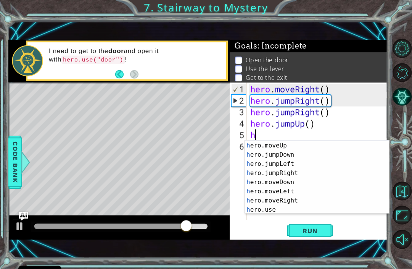
scroll to position [9, 0]
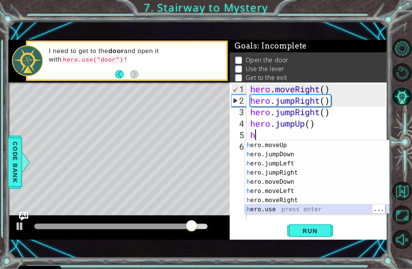
click at [297, 211] on div "h ero.moveUp press enter h ero.jumpDown press enter h ero.jumpLeft press enter …" at bounding box center [317, 186] width 144 height 92
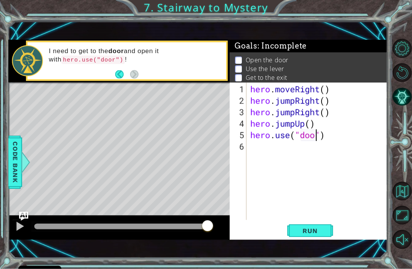
scroll to position [0, 3]
type textarea "hero.use("door")"
click at [315, 234] on span "Run" at bounding box center [310, 231] width 30 height 8
